Goal: Navigation & Orientation: Go to known website

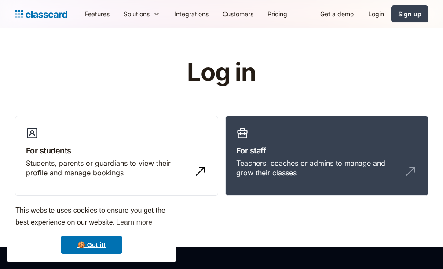
click at [373, 12] on link "Login" at bounding box center [376, 14] width 30 height 20
click at [95, 241] on link "🍪 Got it!" at bounding box center [92, 245] width 62 height 18
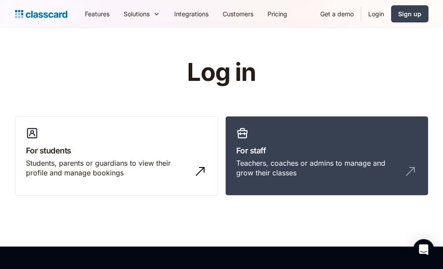
scroll to position [236, 0]
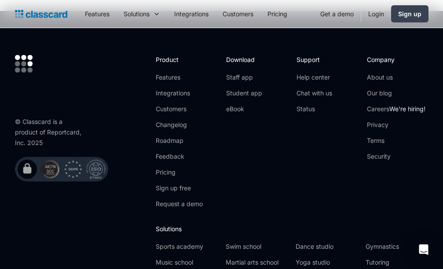
click at [375, 11] on link "Login" at bounding box center [376, 14] width 30 height 20
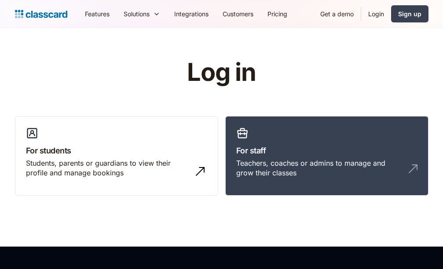
click at [413, 169] on img at bounding box center [413, 169] width 14 height 14
